Goal: Go to known website: Access a specific website the user already knows

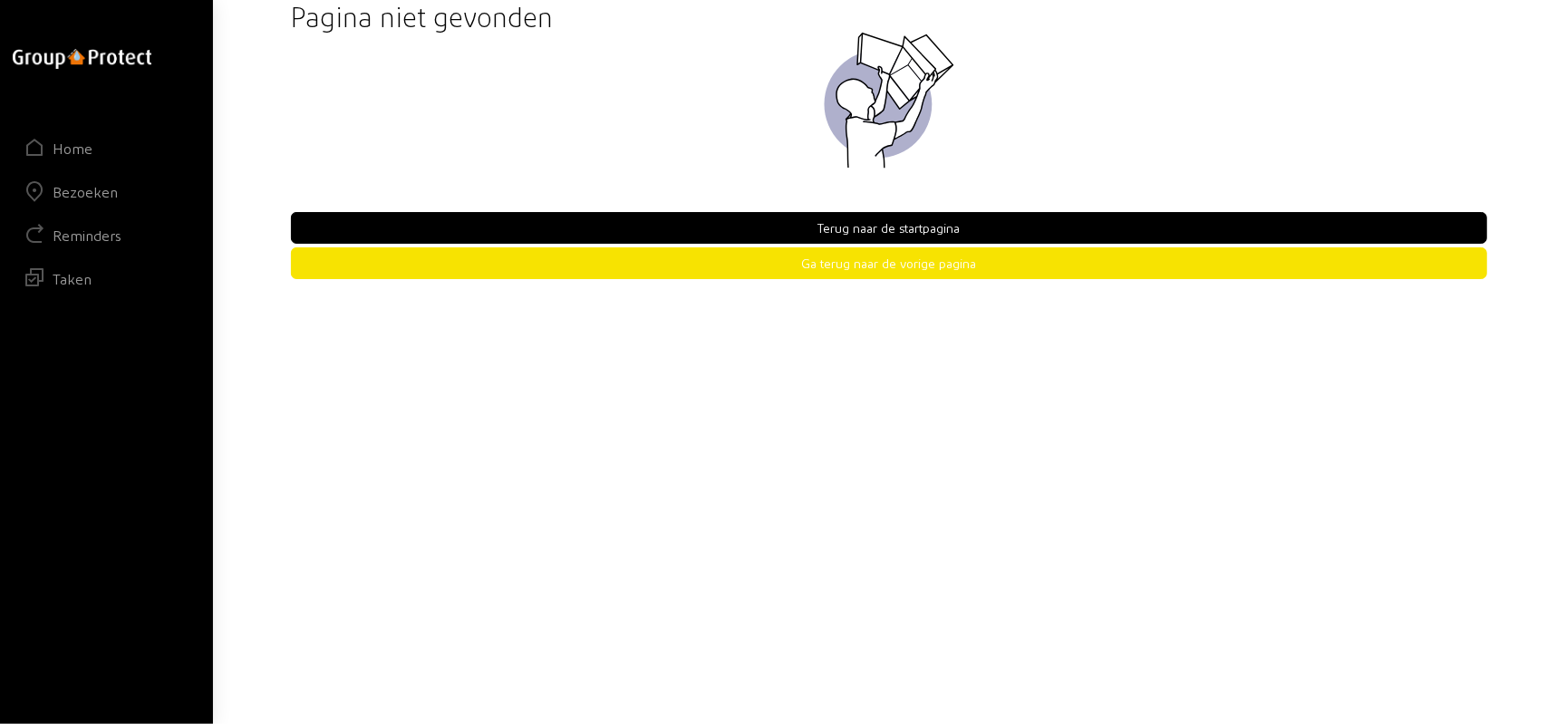
click at [866, 232] on button "Terug naar de startpagina" at bounding box center [889, 228] width 1197 height 32
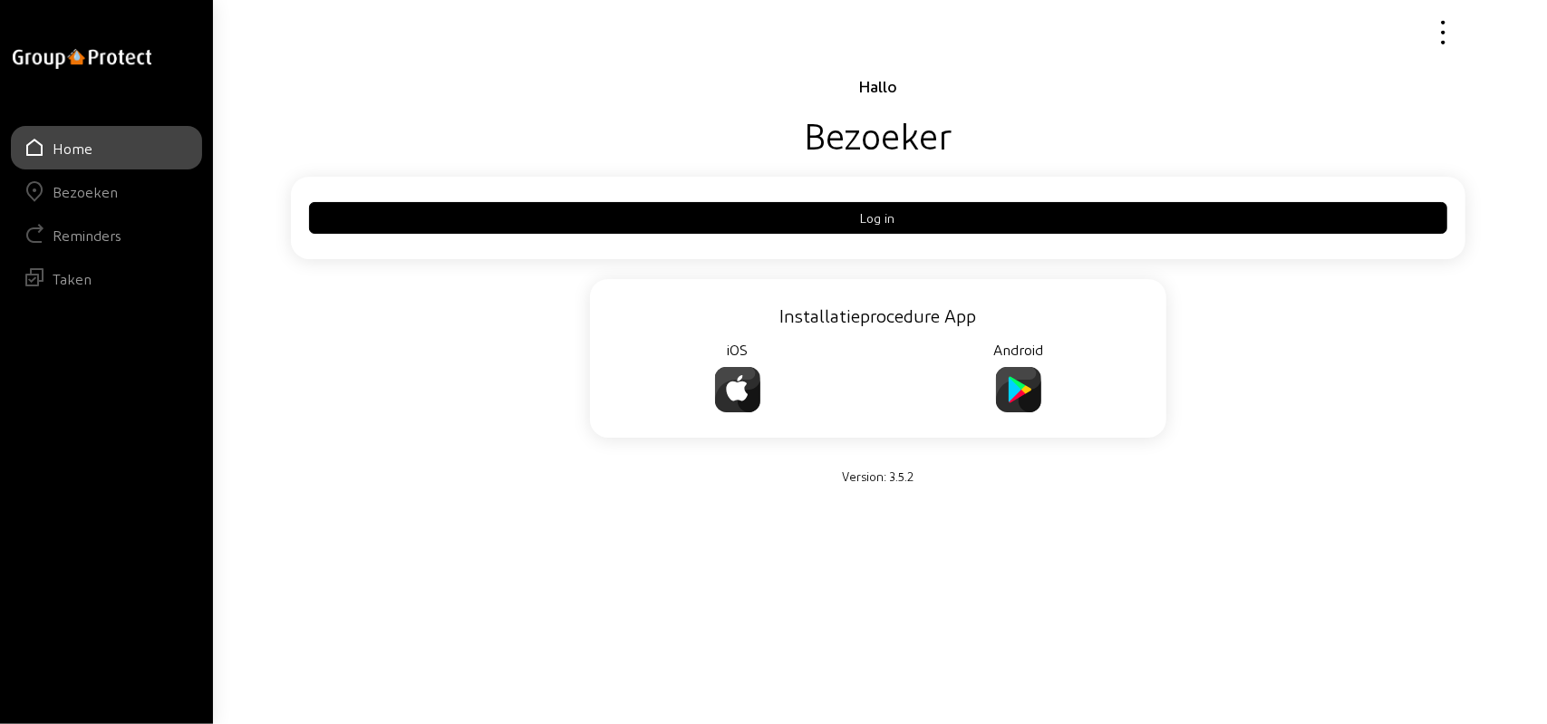
click at [888, 217] on button "Log in" at bounding box center [878, 218] width 1139 height 32
